Goal: Check status: Check status

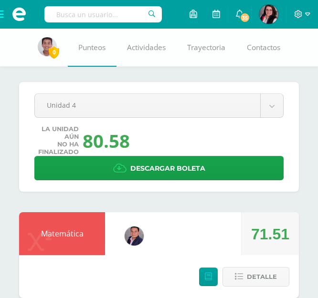
drag, startPoint x: 0, startPoint y: 0, endPoint x: 84, endPoint y: 15, distance: 85.4
click at [84, 15] on input "text" at bounding box center [102, 14] width 117 height 16
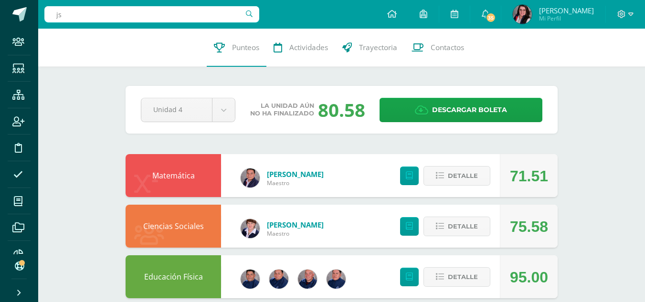
click at [138, 13] on input "js" at bounding box center [151, 14] width 215 height 16
type input "j"
type input "[PERSON_NAME]"
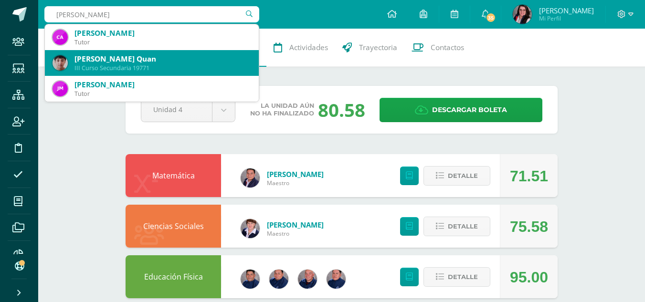
click at [139, 62] on div "[PERSON_NAME] Quan" at bounding box center [162, 59] width 177 height 10
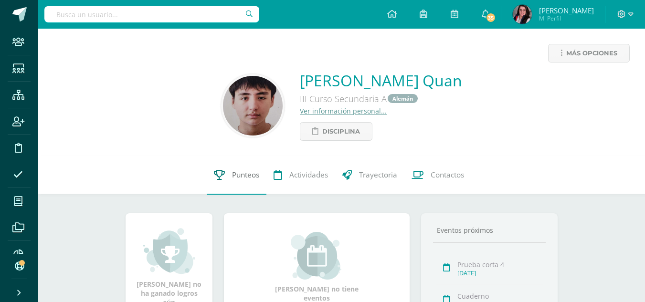
click at [242, 173] on span "Punteos" at bounding box center [245, 175] width 27 height 10
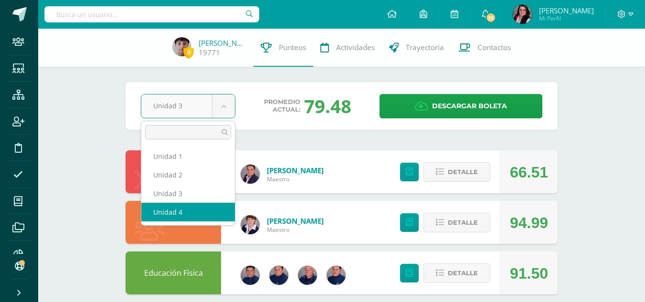
select select "Unidad 4"
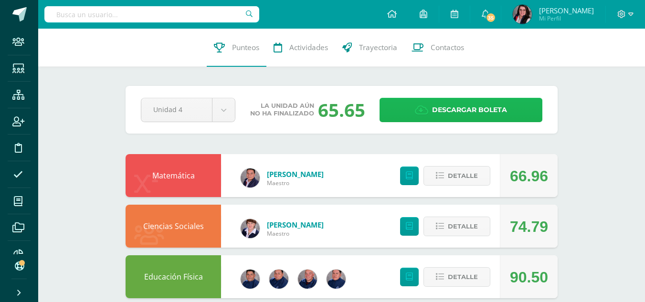
click at [425, 111] on icon at bounding box center [421, 110] width 13 height 11
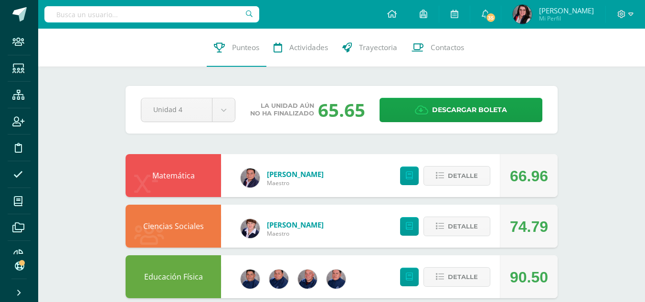
click at [105, 17] on input "text" at bounding box center [151, 14] width 215 height 16
